Goal: Communication & Community: Answer question/provide support

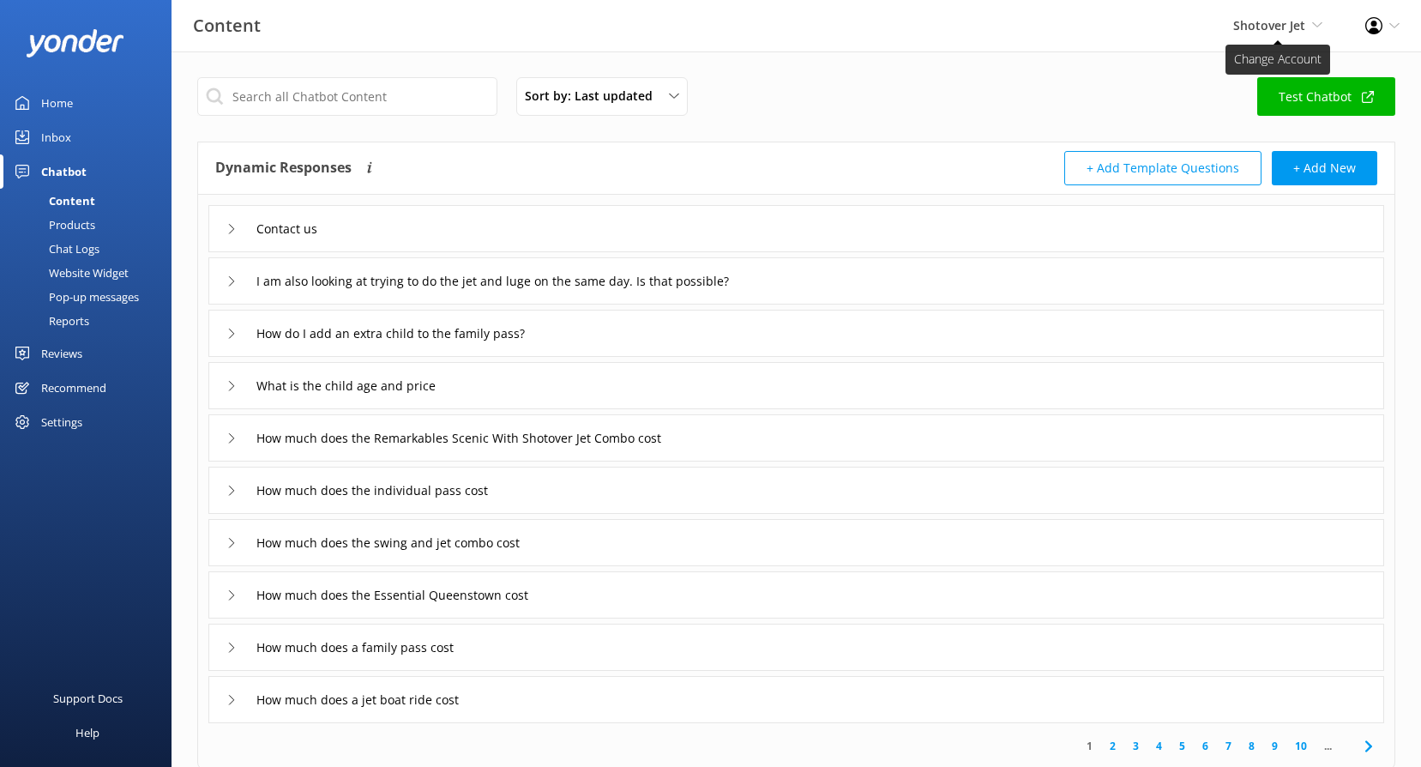
click at [1273, 34] on span "Shotover Jet Shotover Jet Dart River Adventures" at bounding box center [1277, 25] width 89 height 19
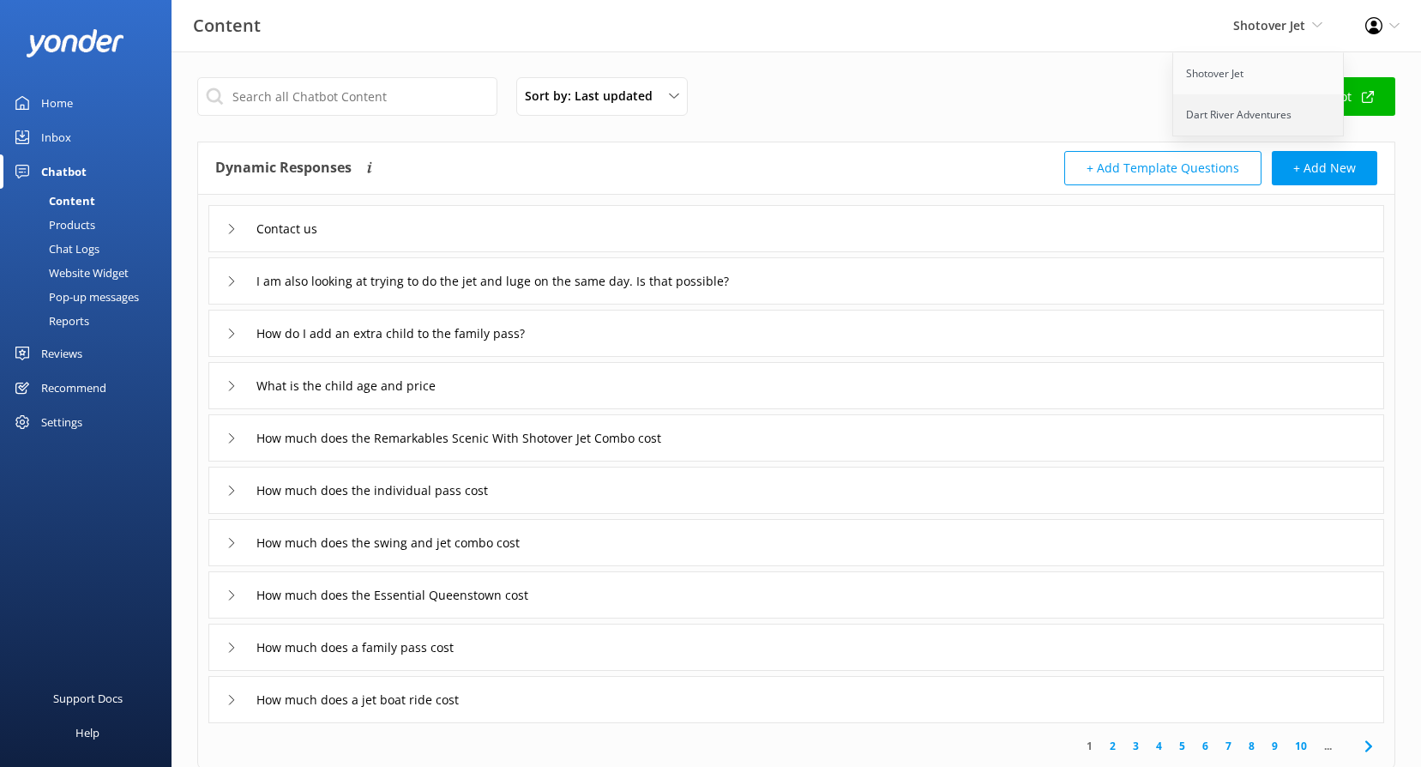
click at [1228, 116] on link "Dart River Adventures" at bounding box center [1258, 114] width 171 height 41
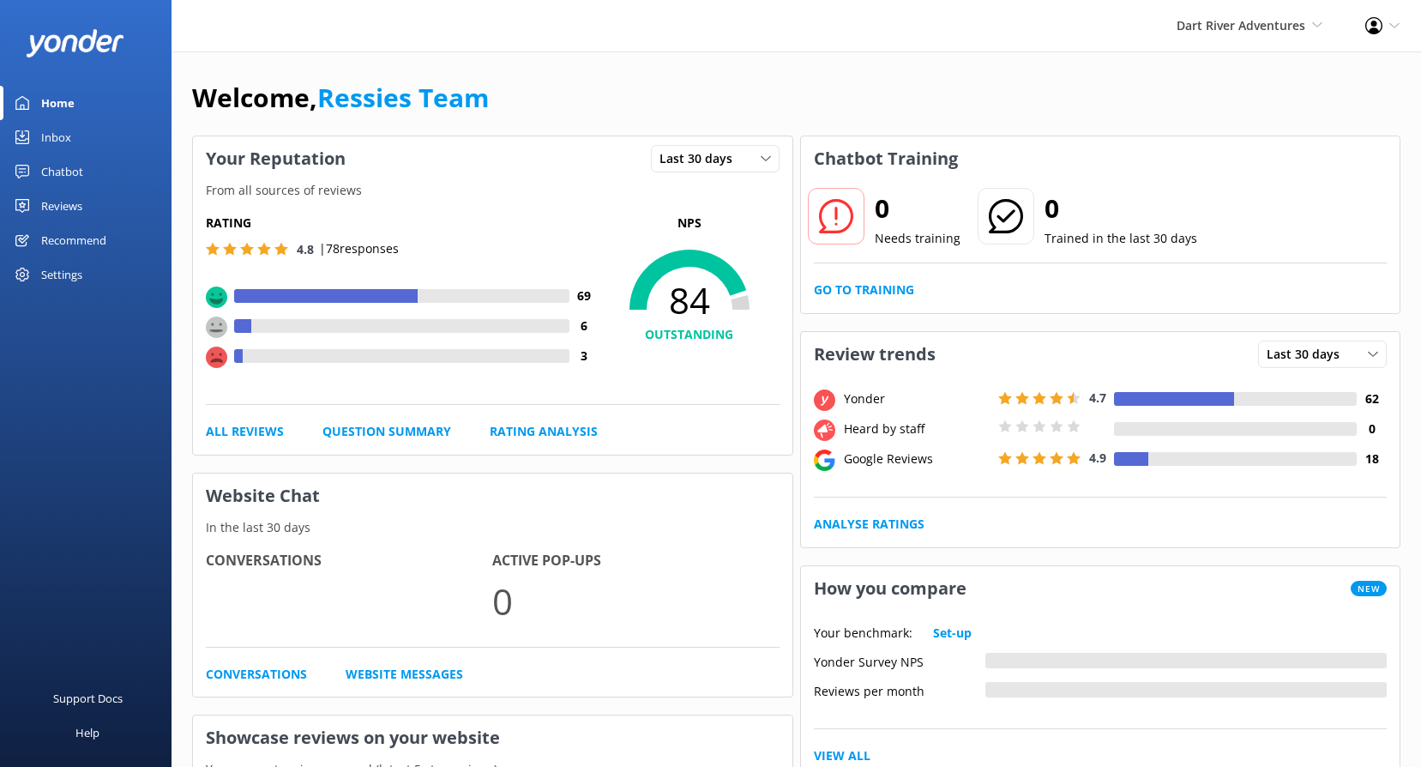
click at [57, 201] on div "Reviews" at bounding box center [61, 206] width 41 height 34
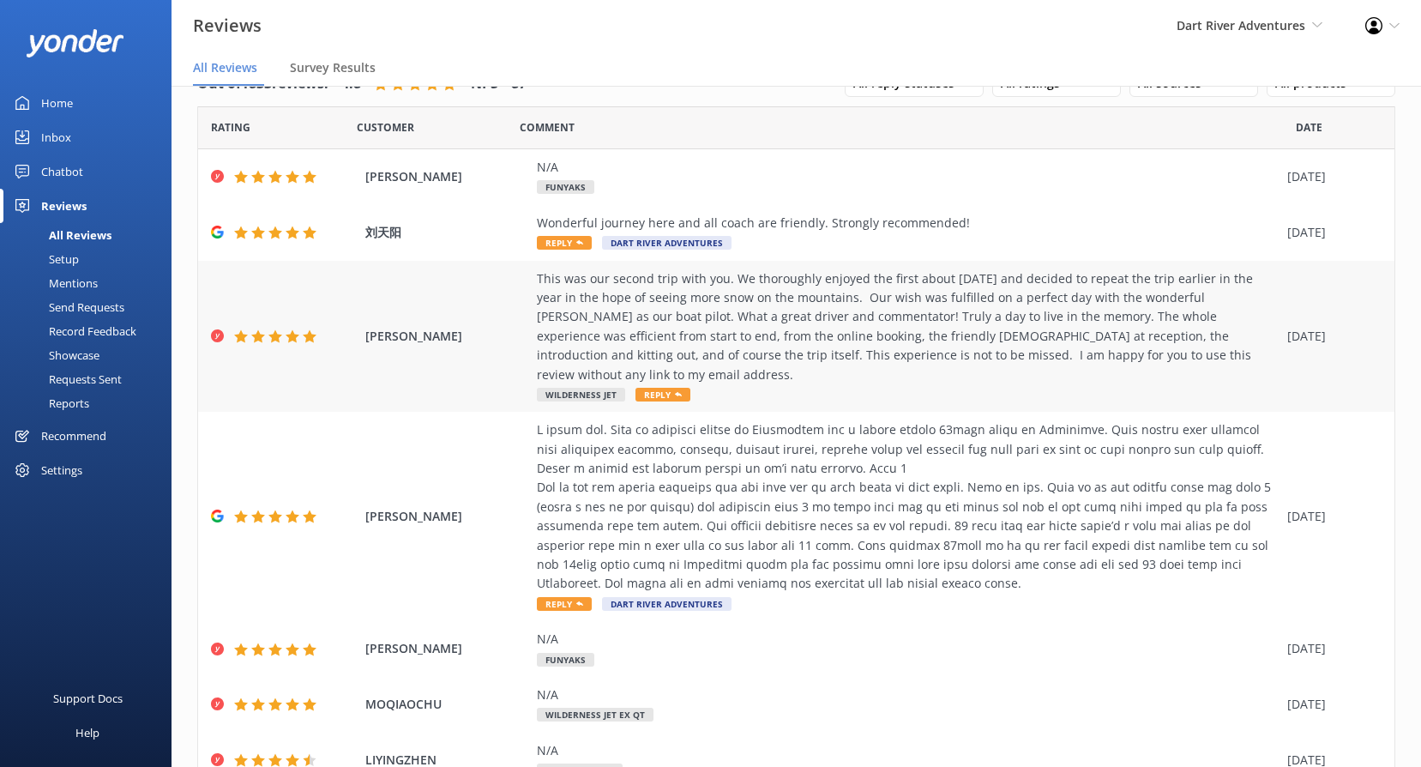
scroll to position [9, 0]
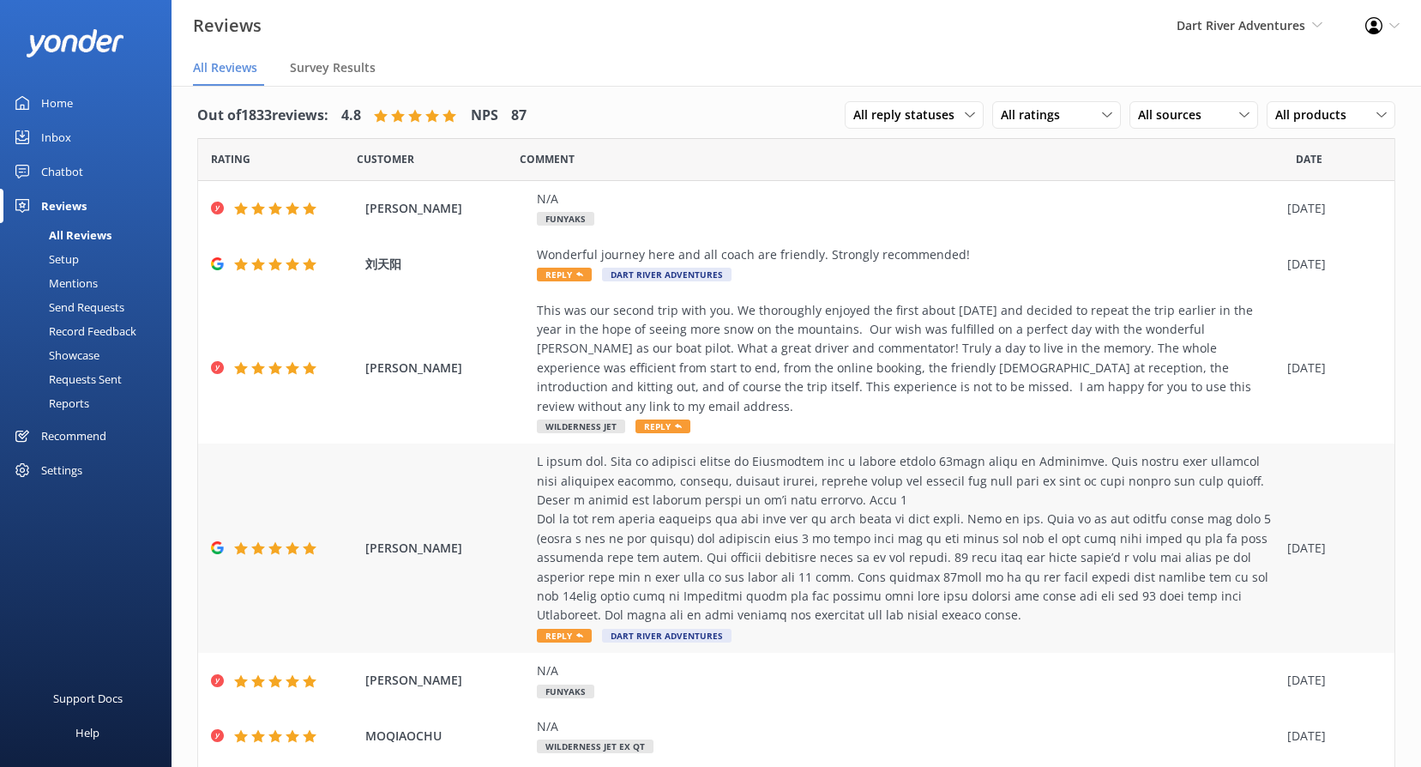
click at [568, 628] on span "Reply" at bounding box center [564, 635] width 55 height 14
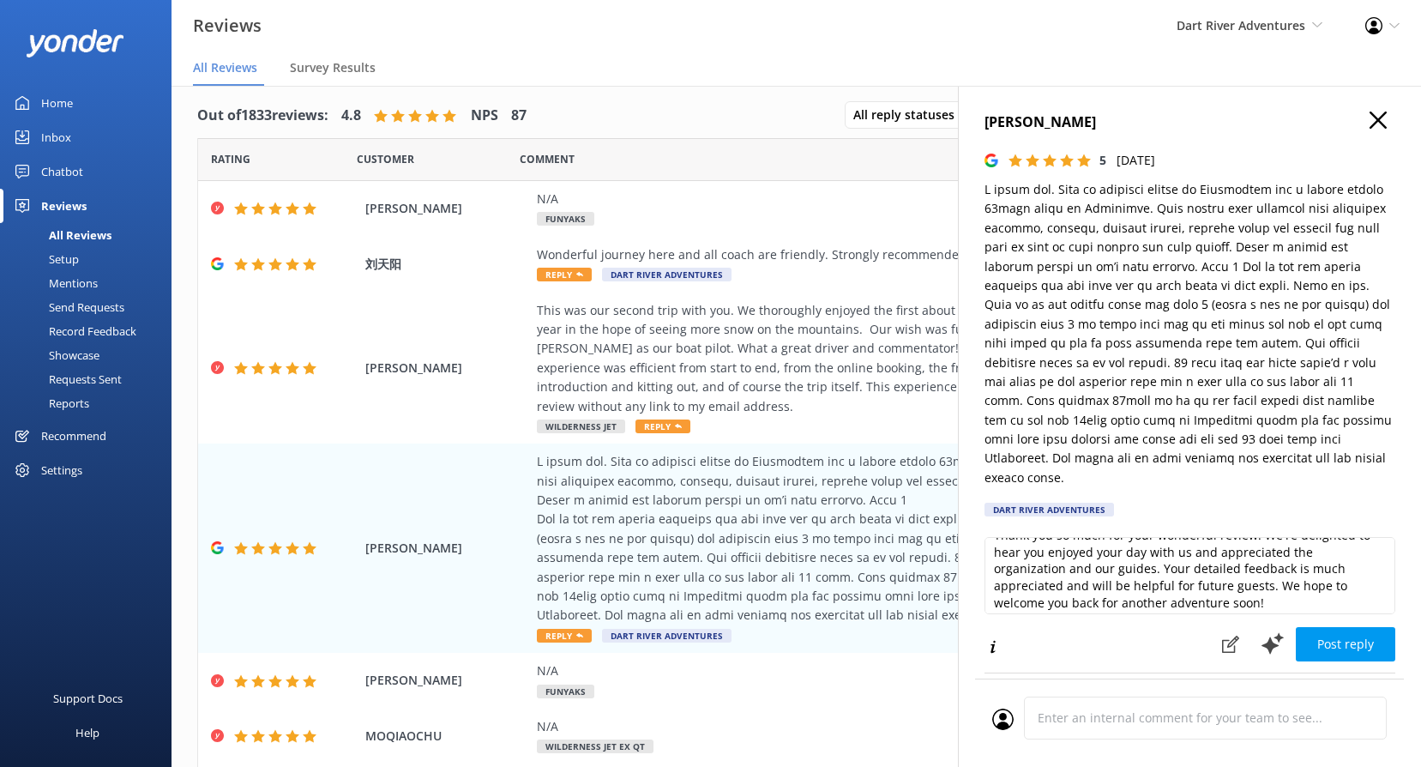
scroll to position [26, 0]
click at [1307, 579] on textarea "Thank you so much for your wonderful review! We're delighted to hear you enjoye…" at bounding box center [1189, 575] width 411 height 77
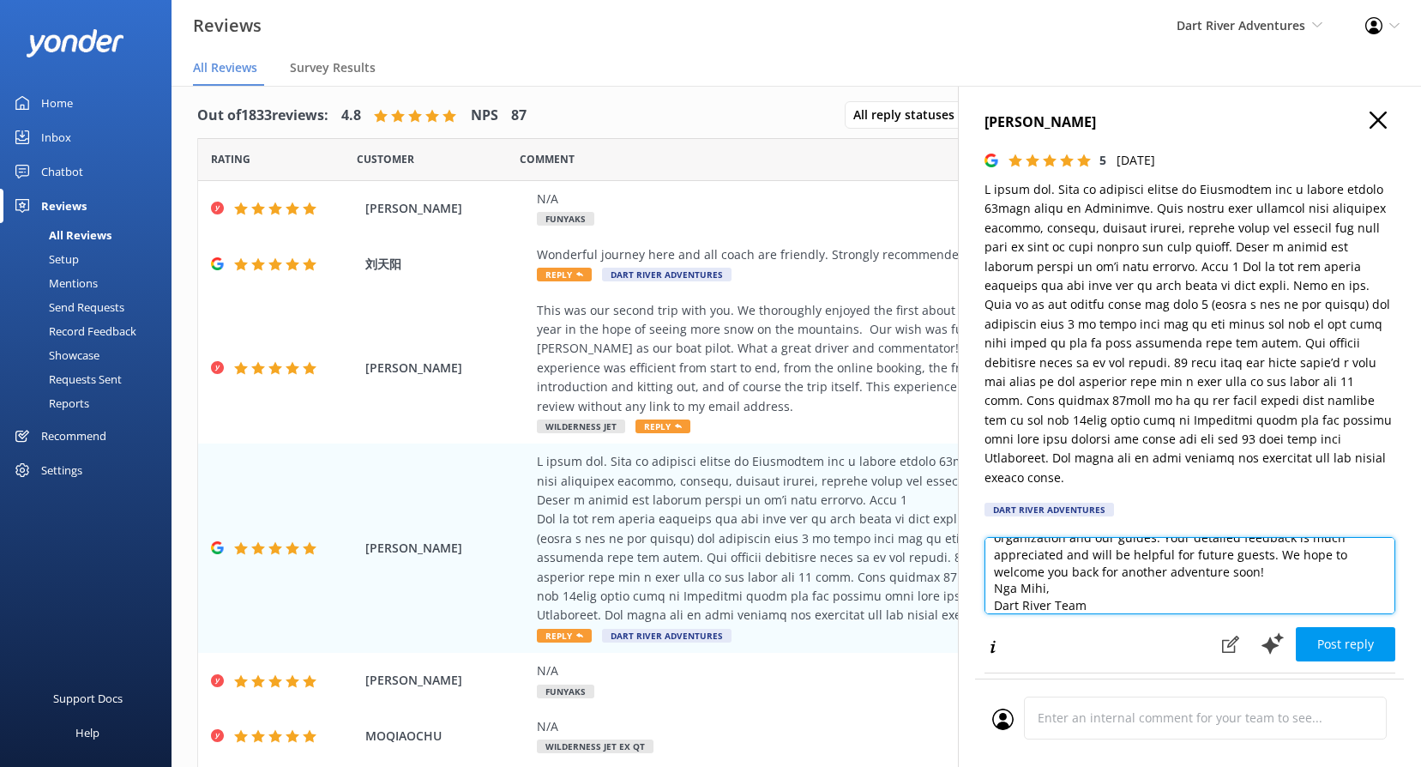
scroll to position [59, 0]
drag, startPoint x: 1141, startPoint y: 585, endPoint x: 993, endPoint y: 552, distance: 151.9
click at [993, 552] on textarea "Thank you so much for your wonderful review! We're delighted to hear you enjoye…" at bounding box center [1189, 575] width 411 height 77
type textarea "Thank you so much for your wonderful review! We're delighted to hear you enjoye…"
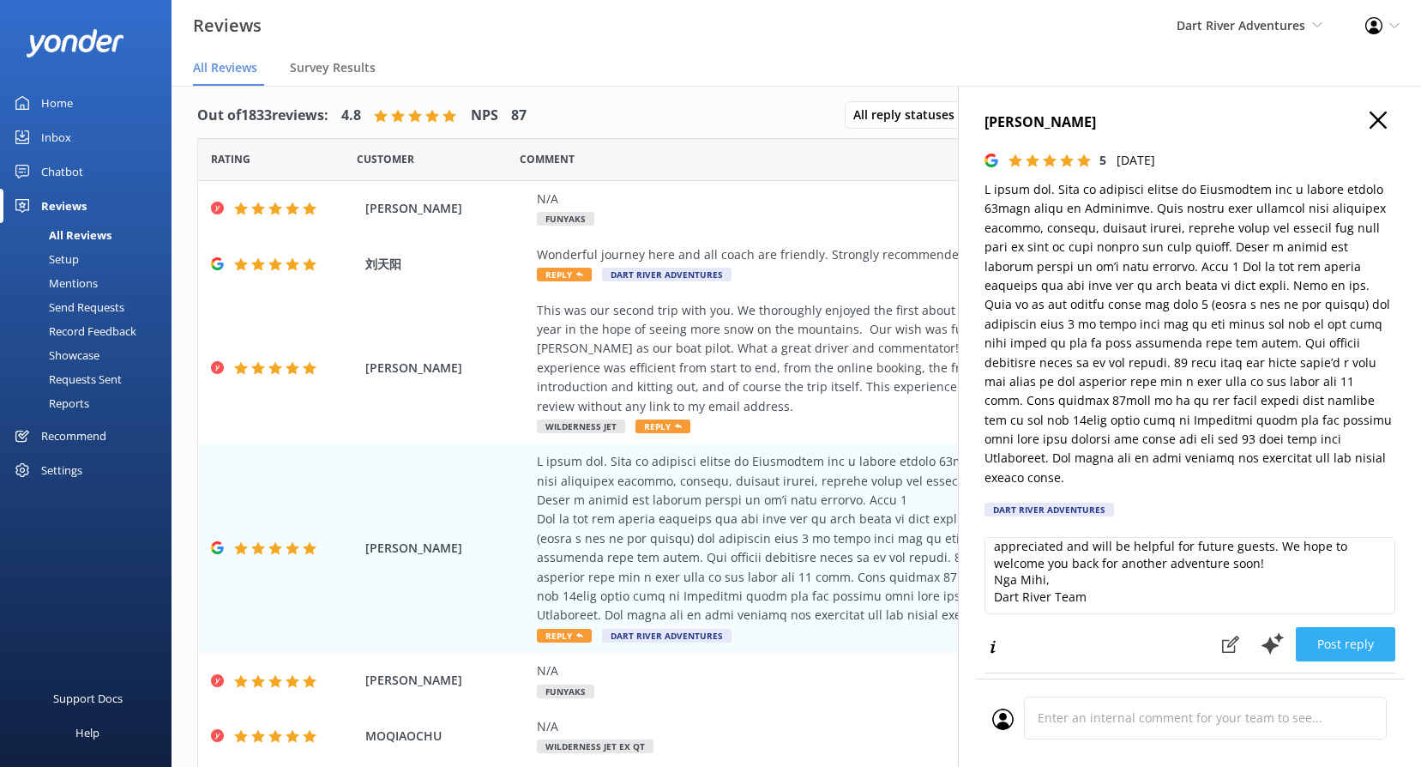
click at [1345, 627] on button "Post reply" at bounding box center [1345, 644] width 99 height 34
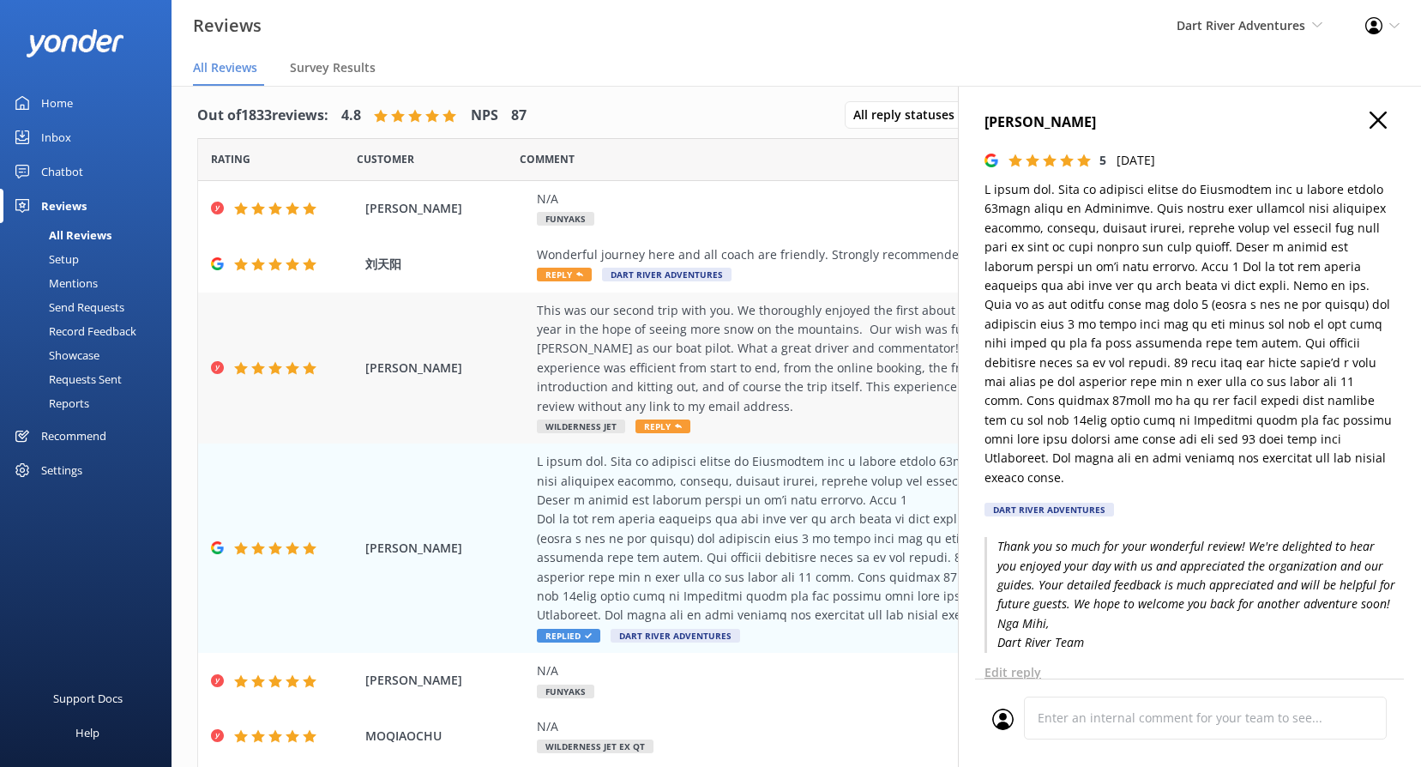
click at [652, 419] on span "Reply" at bounding box center [662, 426] width 55 height 14
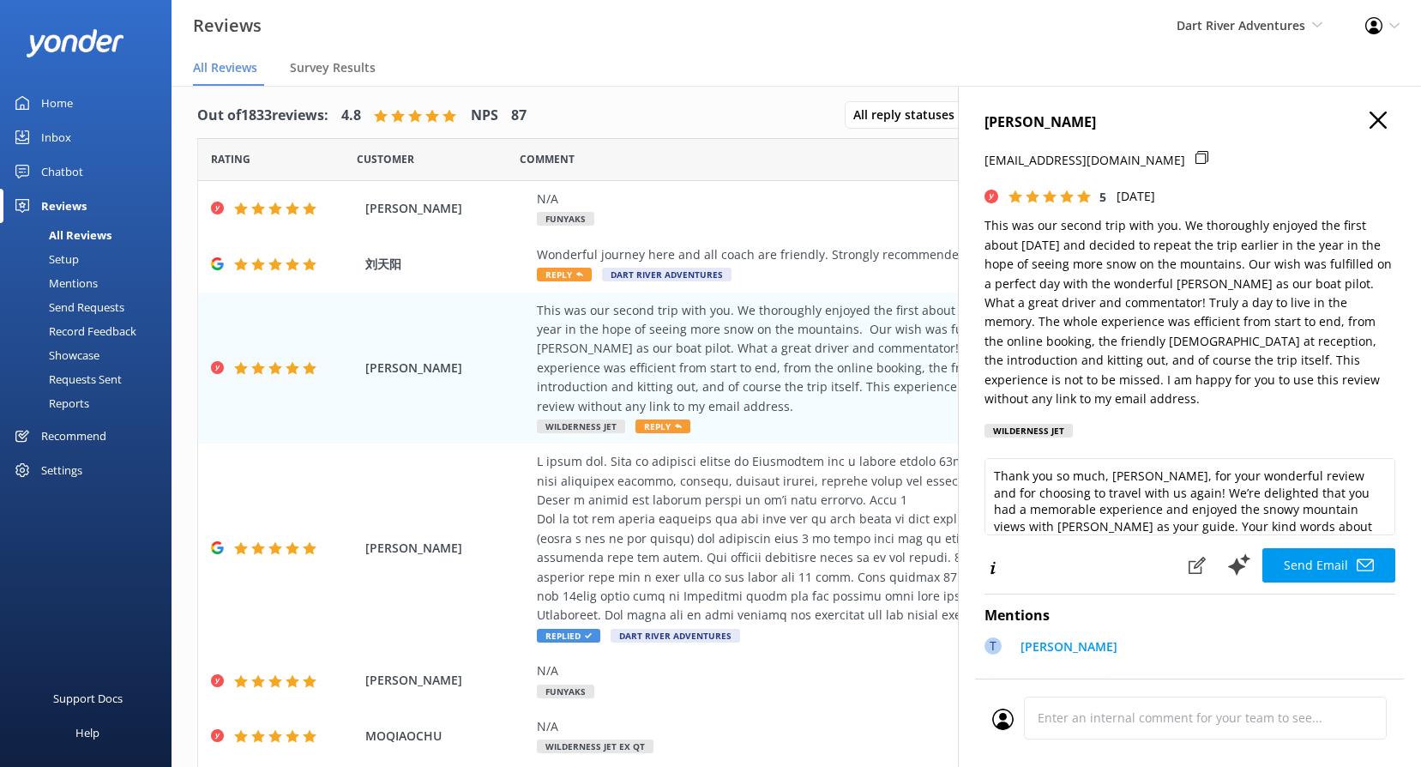
scroll to position [43, 0]
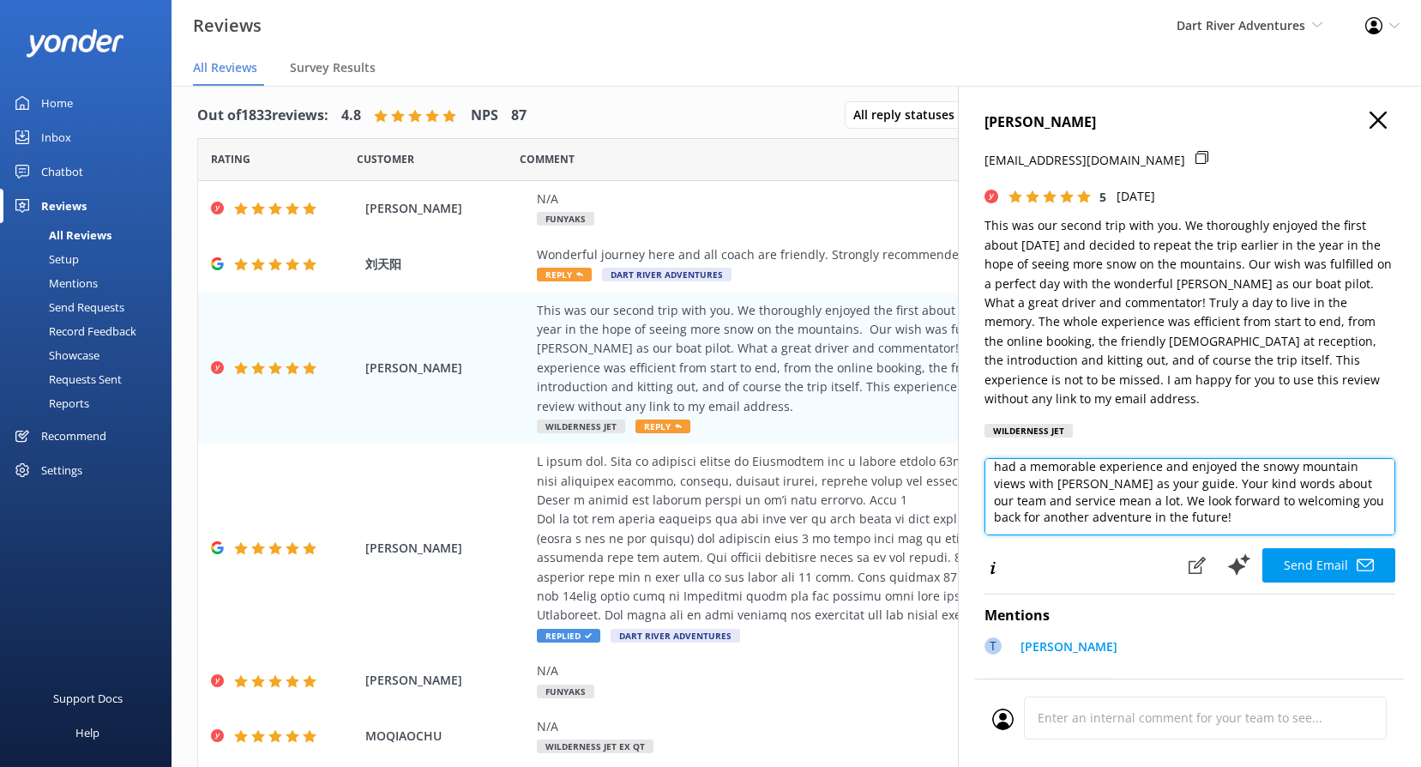
click at [1240, 514] on textarea "Thank you so much, [PERSON_NAME], for your wonderful review and for choosing to…" at bounding box center [1189, 496] width 411 height 77
paste textarea "Nga Mihi, Dart River Team"
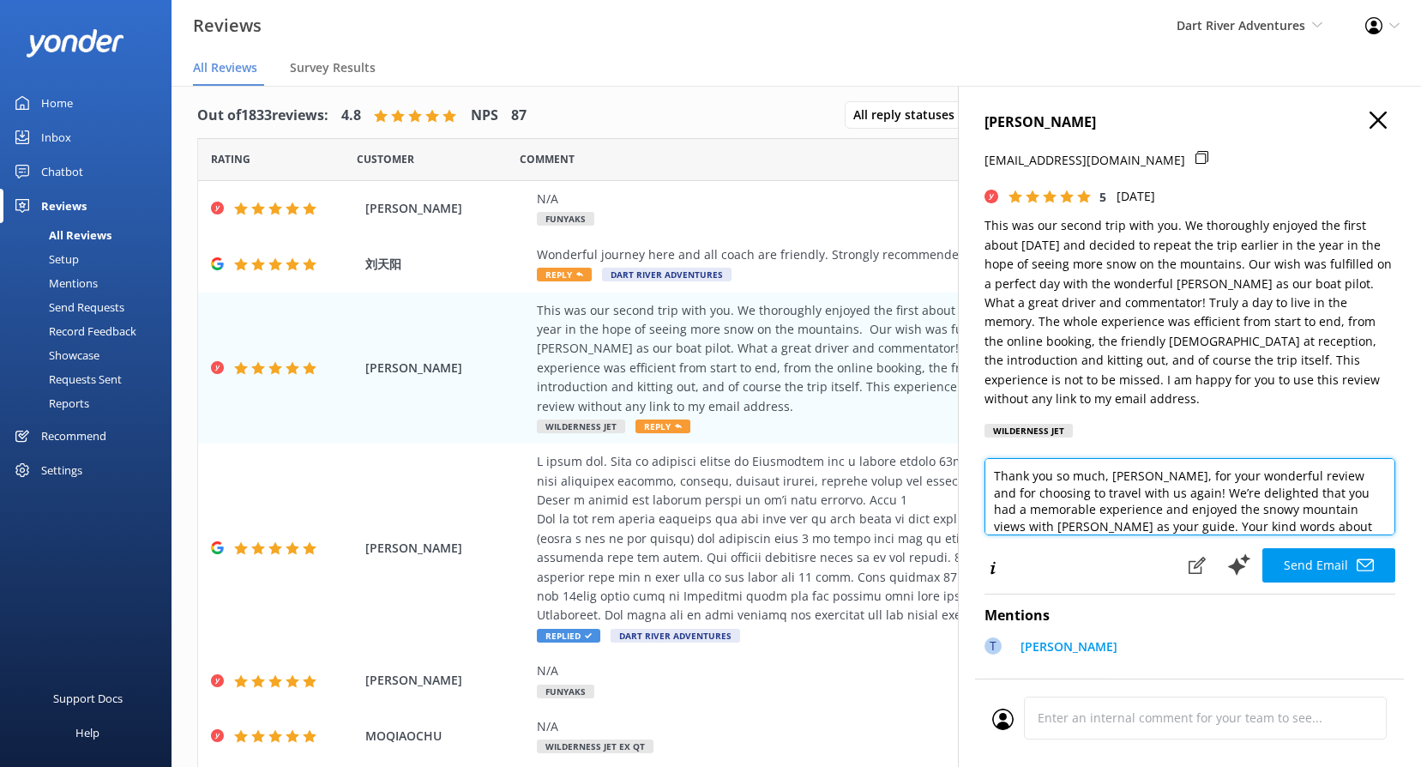
click at [1194, 503] on textarea "Thank you so much, [PERSON_NAME], for your wonderful review and for choosing to…" at bounding box center [1189, 496] width 411 height 77
click at [1214, 506] on textarea "Thank you so much, [PERSON_NAME], for your wonderful review and for choosing to…" at bounding box center [1189, 496] width 411 height 77
type textarea "Thank you so much, [PERSON_NAME], for your wonderful review and for choosing to…"
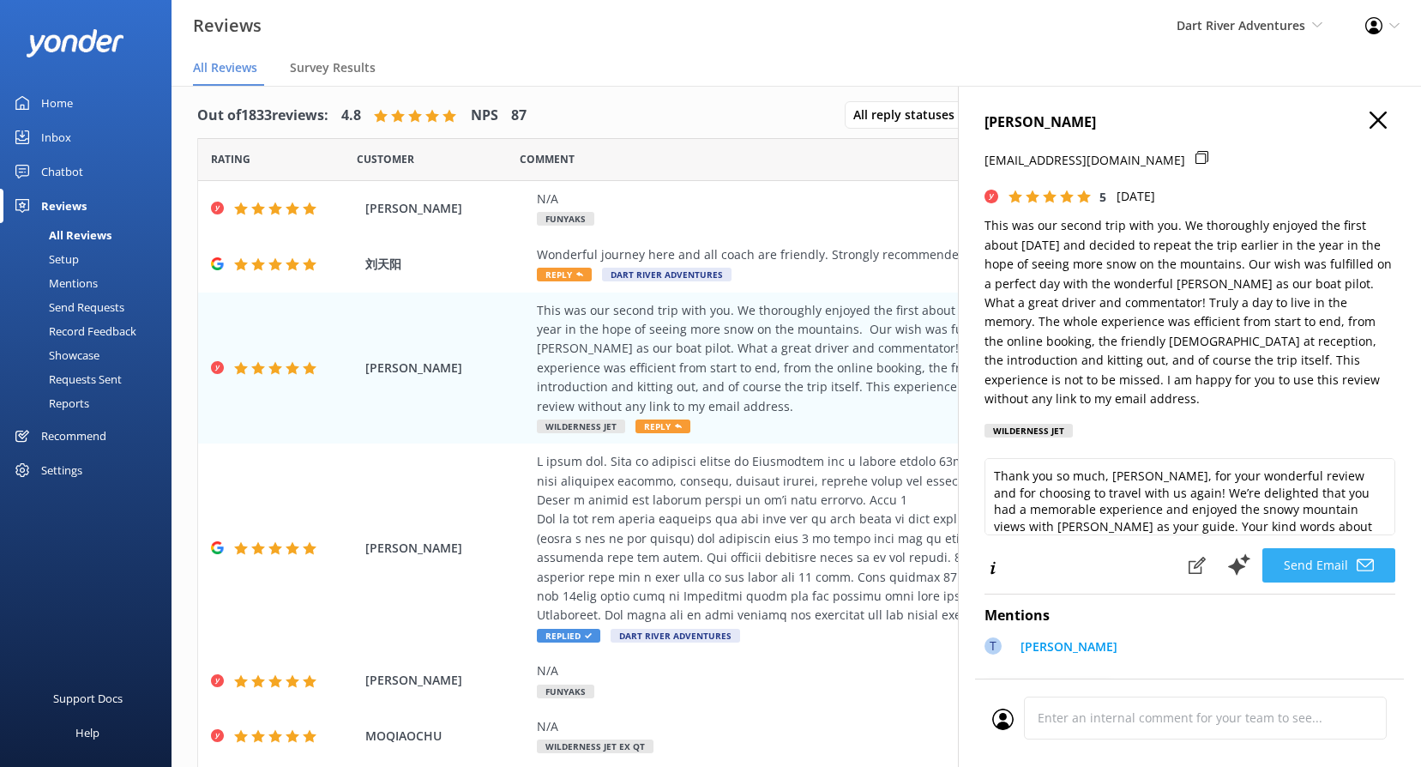
click at [1311, 568] on button "Send Email" at bounding box center [1328, 565] width 133 height 34
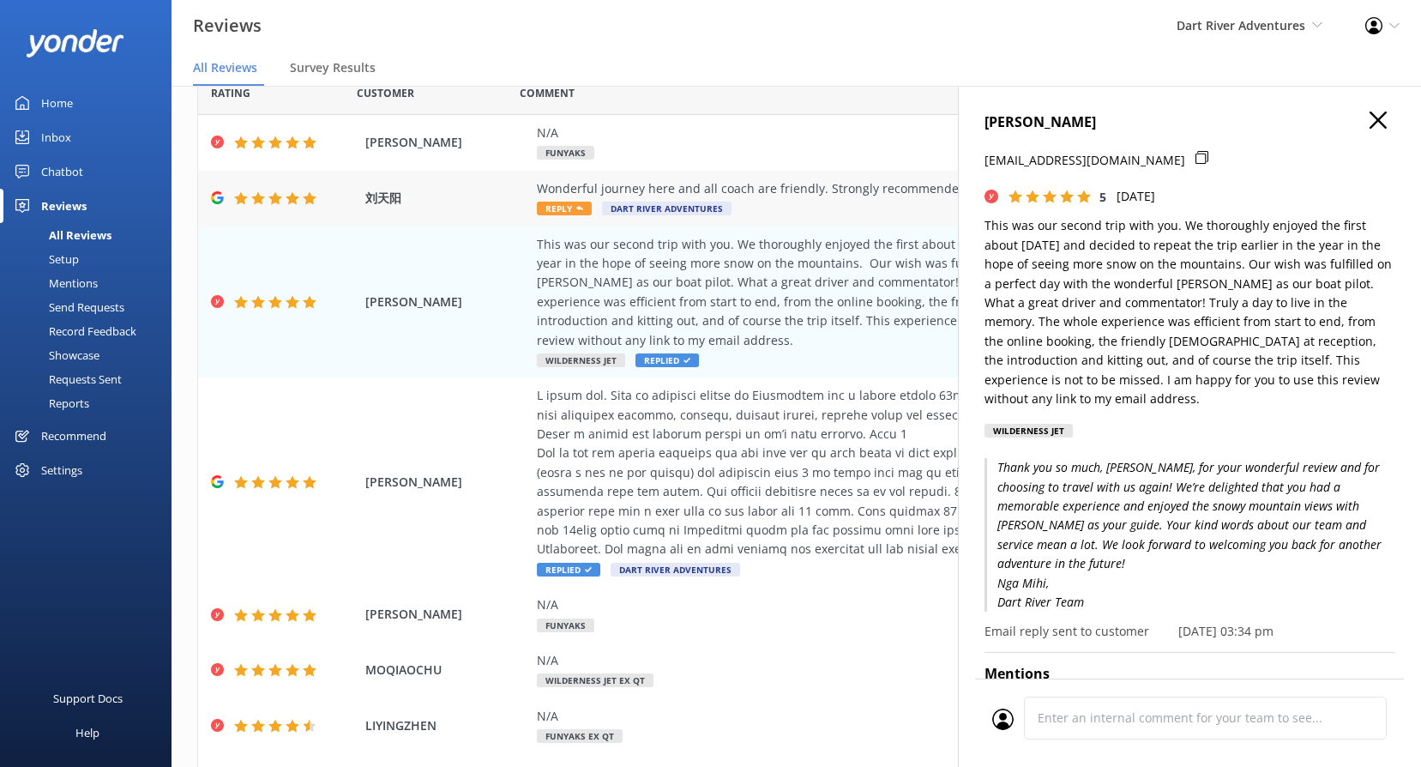
scroll to position [95, 0]
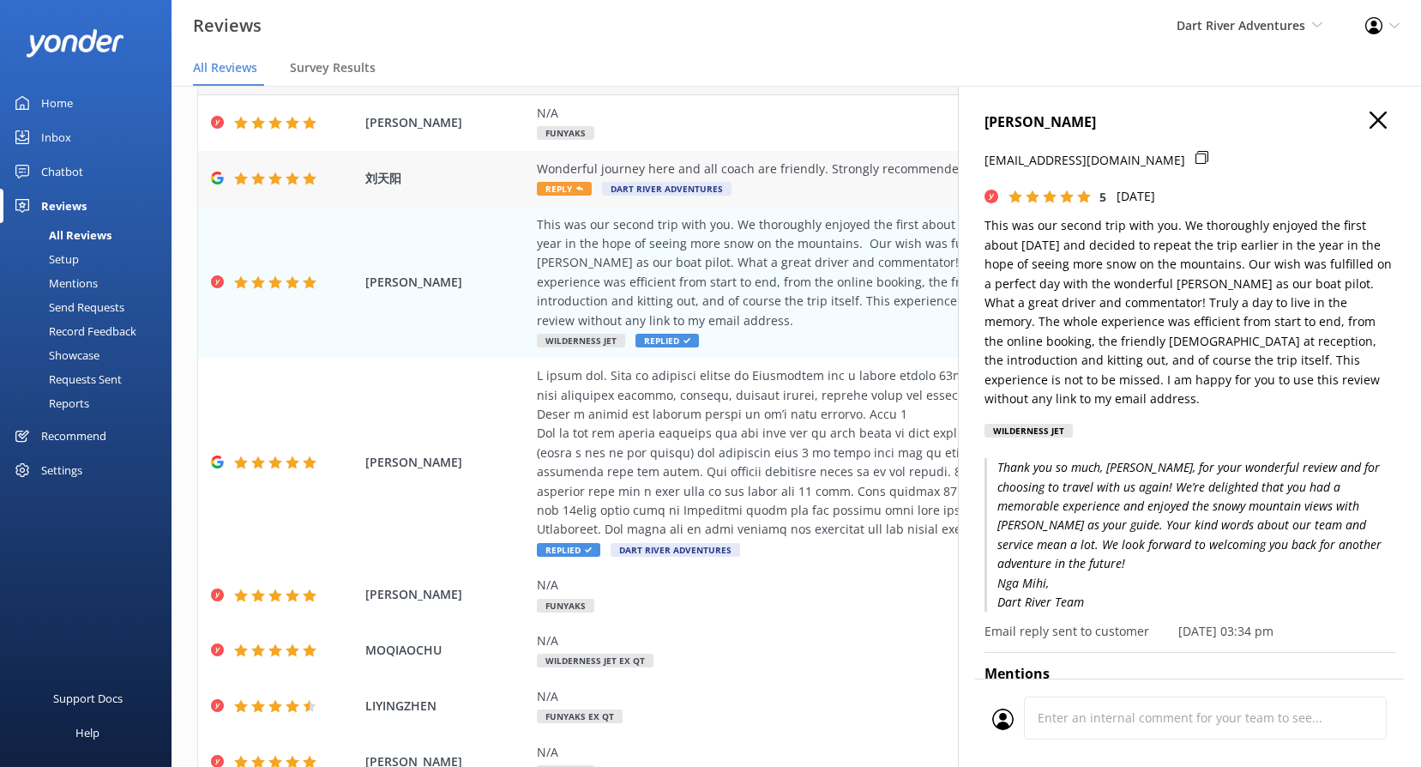
click at [561, 188] on span "Reply" at bounding box center [564, 189] width 55 height 14
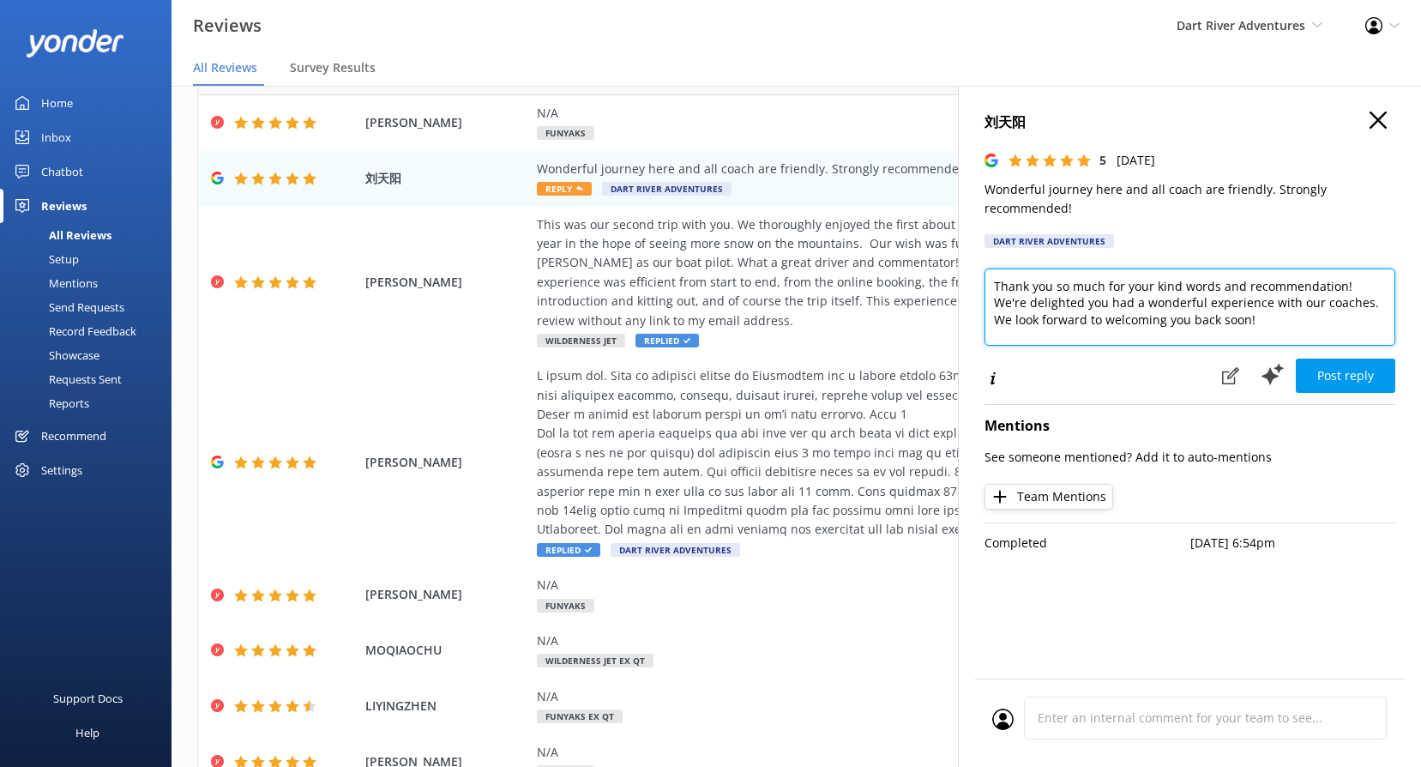
click at [1230, 328] on textarea "Thank you so much for your kind words and recommendation! We're delighted you h…" at bounding box center [1189, 306] width 411 height 77
paste textarea "Nga Mihi, Dart River Team"
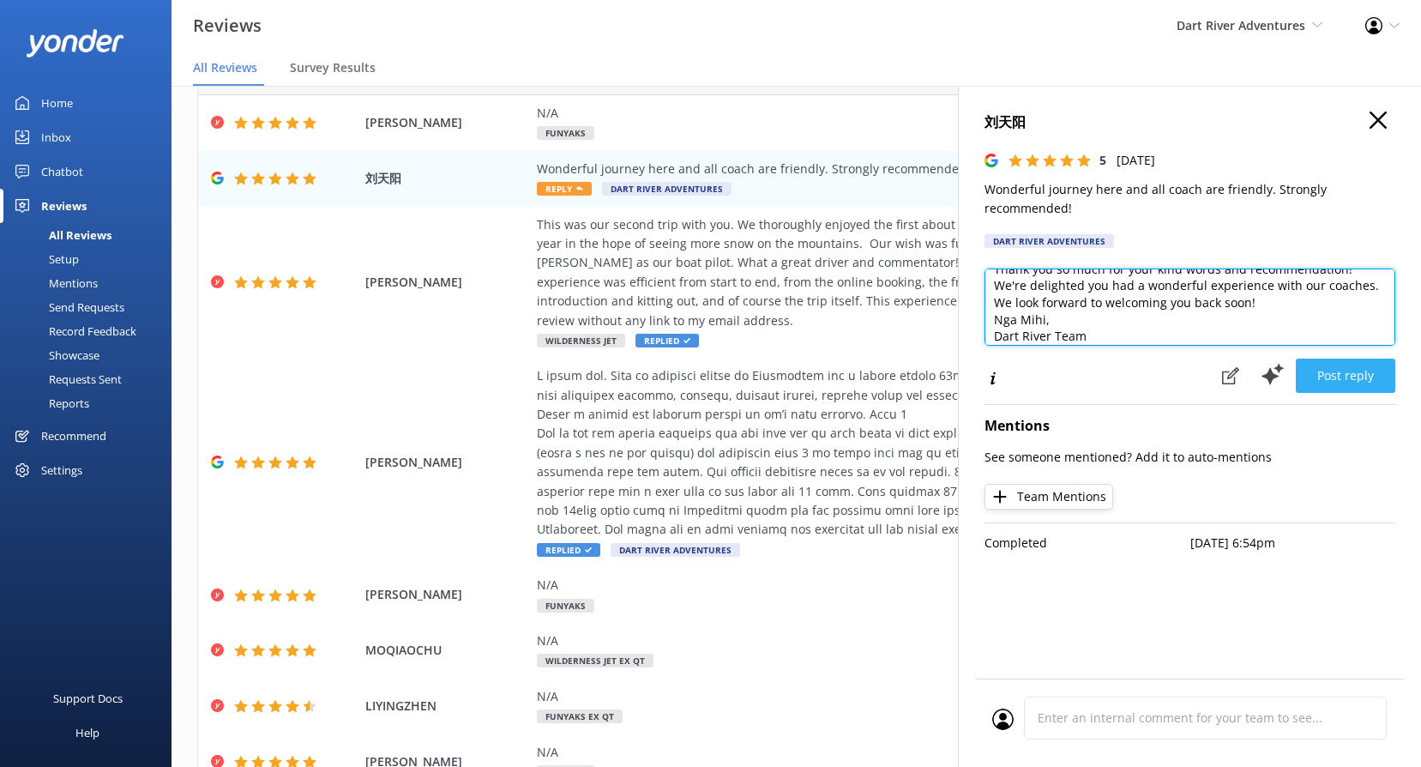
type textarea "Thank you so much for your kind words and recommendation! We're delighted you h…"
click at [1330, 379] on button "Post reply" at bounding box center [1345, 375] width 99 height 34
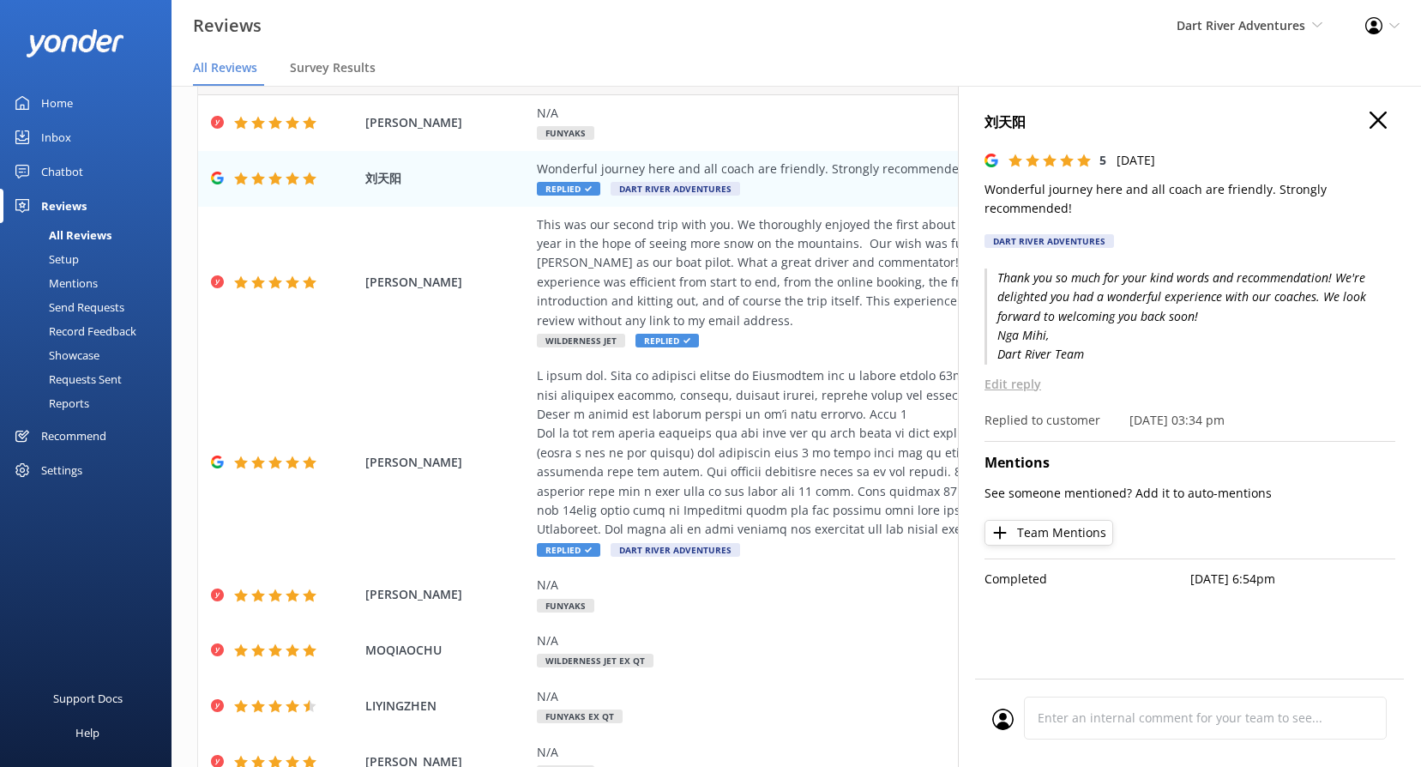
click at [1379, 124] on icon "button" at bounding box center [1377, 119] width 17 height 17
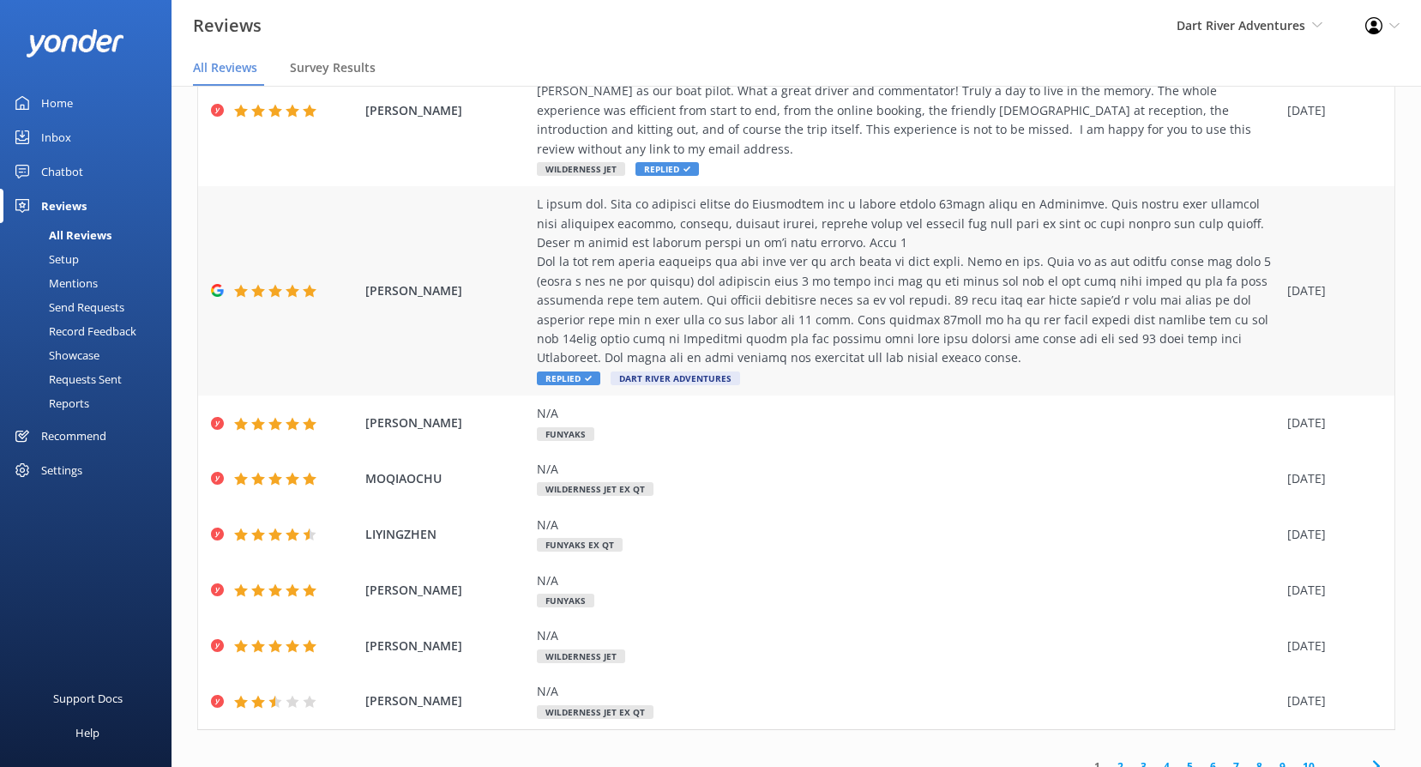
scroll to position [0, 0]
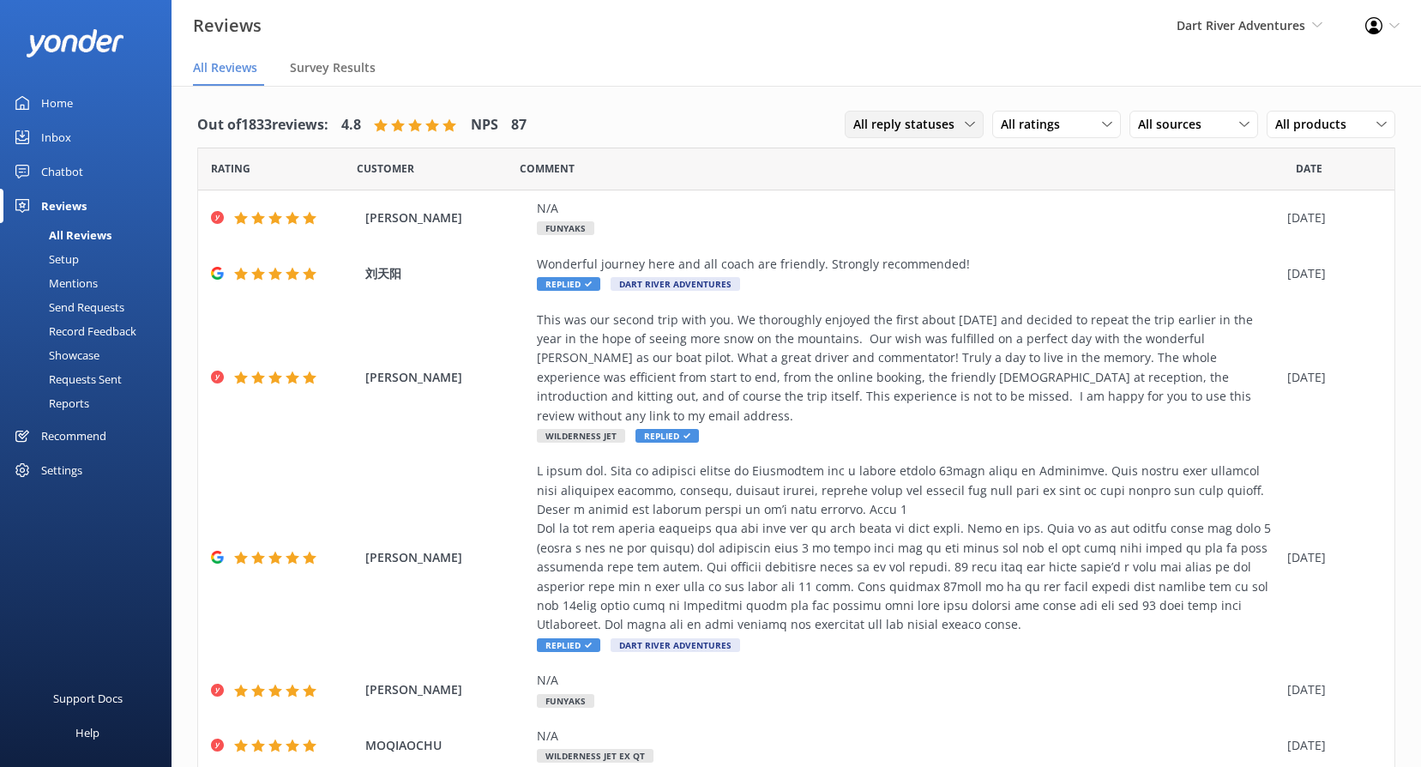
click at [927, 128] on span "All reply statuses" at bounding box center [908, 124] width 111 height 19
click at [908, 162] on div "All reply statuses" at bounding box center [896, 159] width 84 height 17
click at [900, 133] on span "All reply statuses" at bounding box center [908, 124] width 111 height 19
click at [872, 195] on div "Needs a reply" at bounding box center [887, 194] width 66 height 17
